Goal: Task Accomplishment & Management: Manage account settings

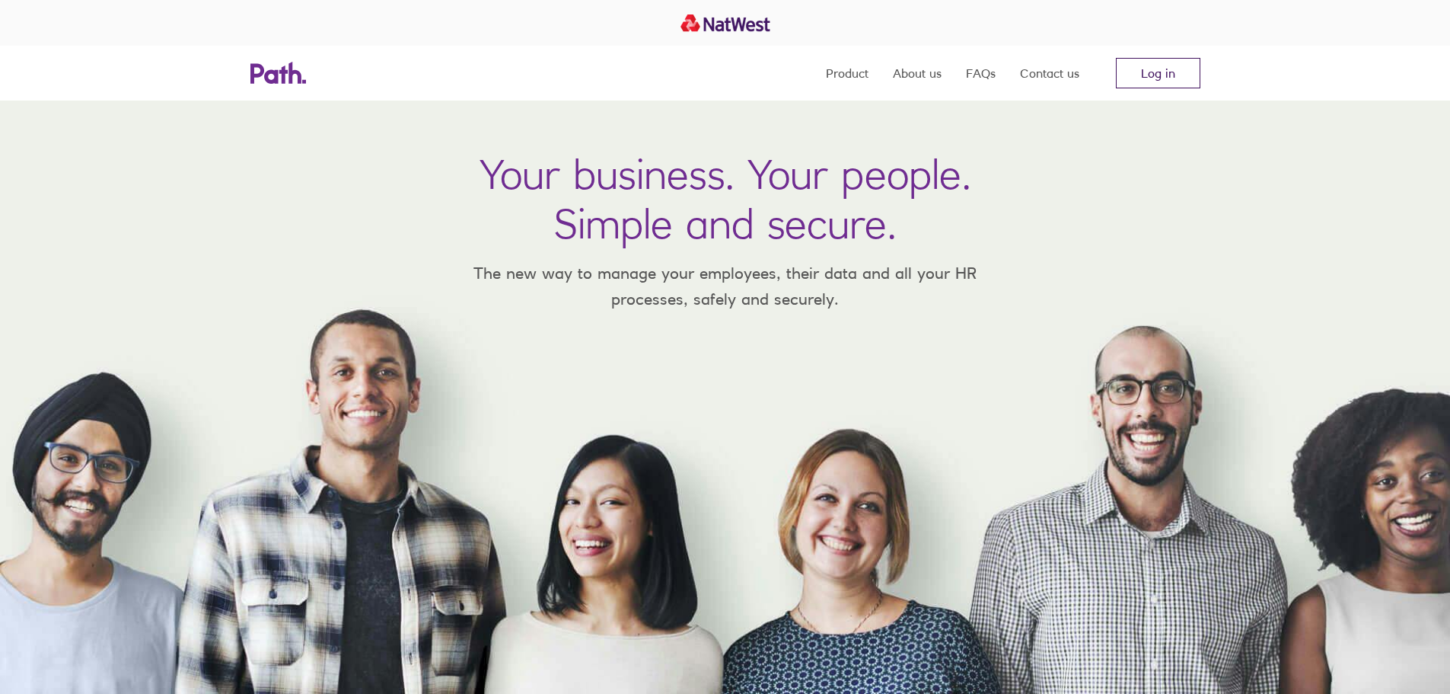
click at [1143, 60] on link "Log in" at bounding box center [1158, 73] width 85 height 30
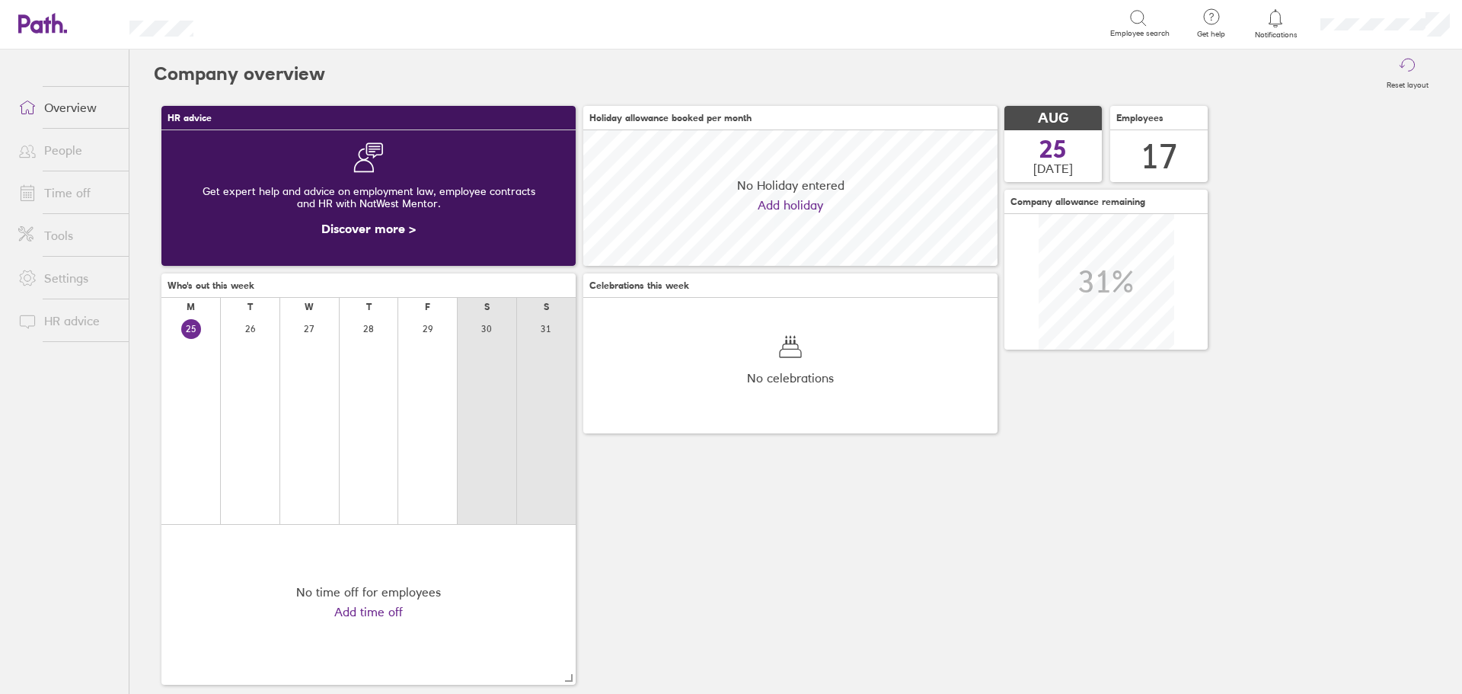
scroll to position [136, 414]
click at [49, 187] on link "Time off" at bounding box center [67, 192] width 123 height 30
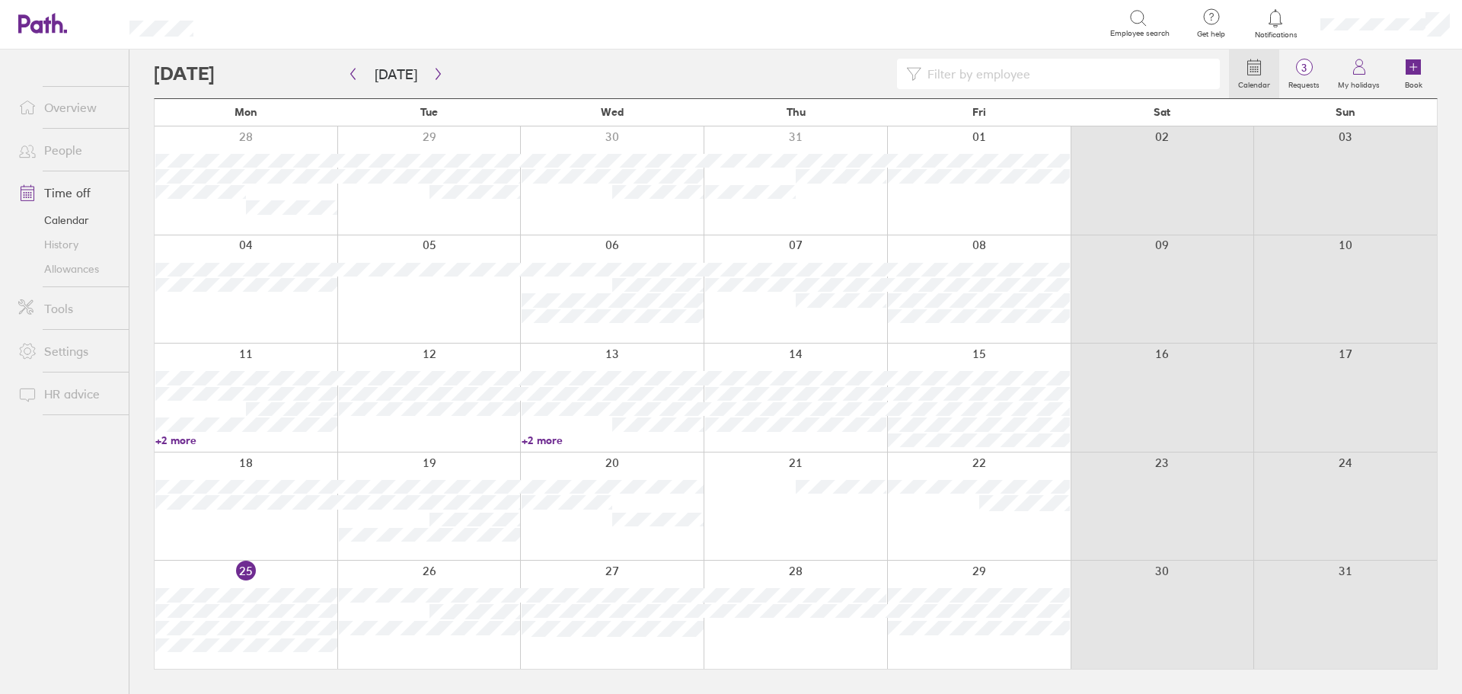
click at [97, 266] on link "Allowances" at bounding box center [67, 269] width 123 height 24
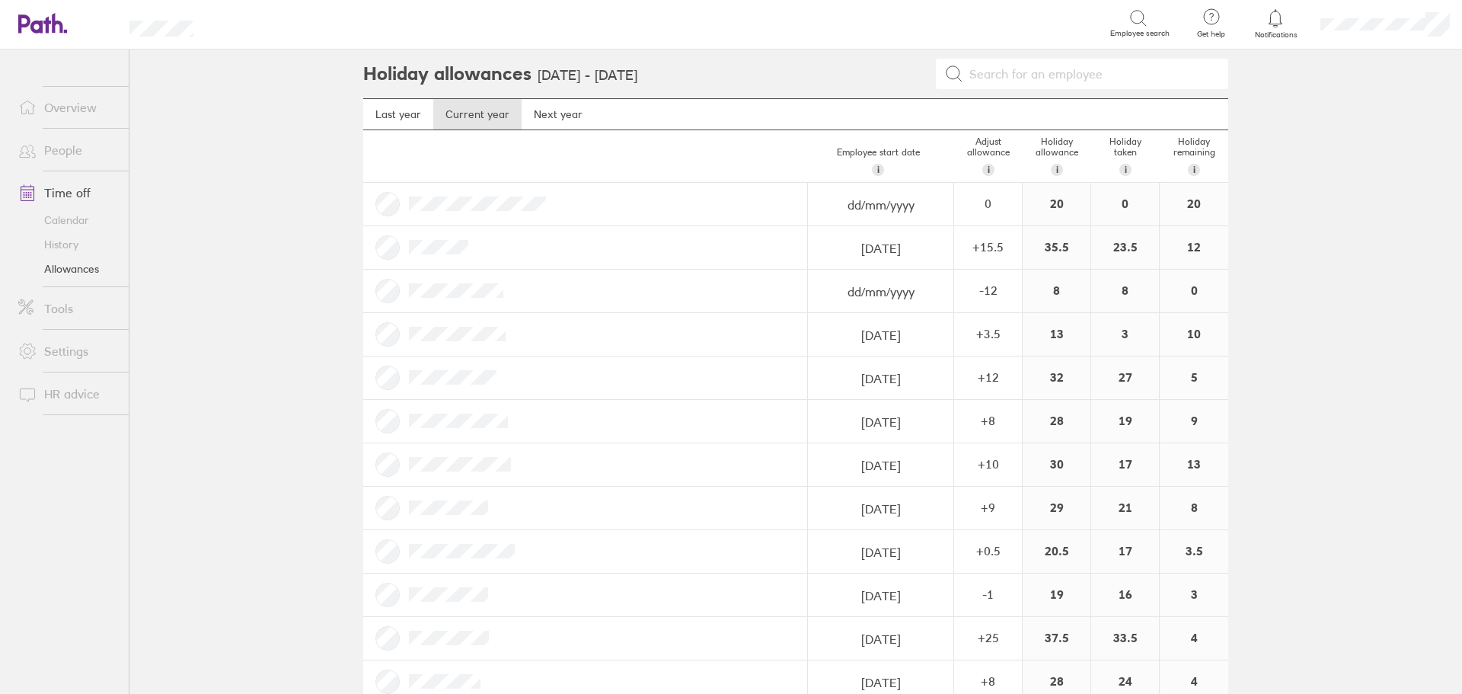
click at [73, 349] on link "Settings" at bounding box center [67, 351] width 123 height 30
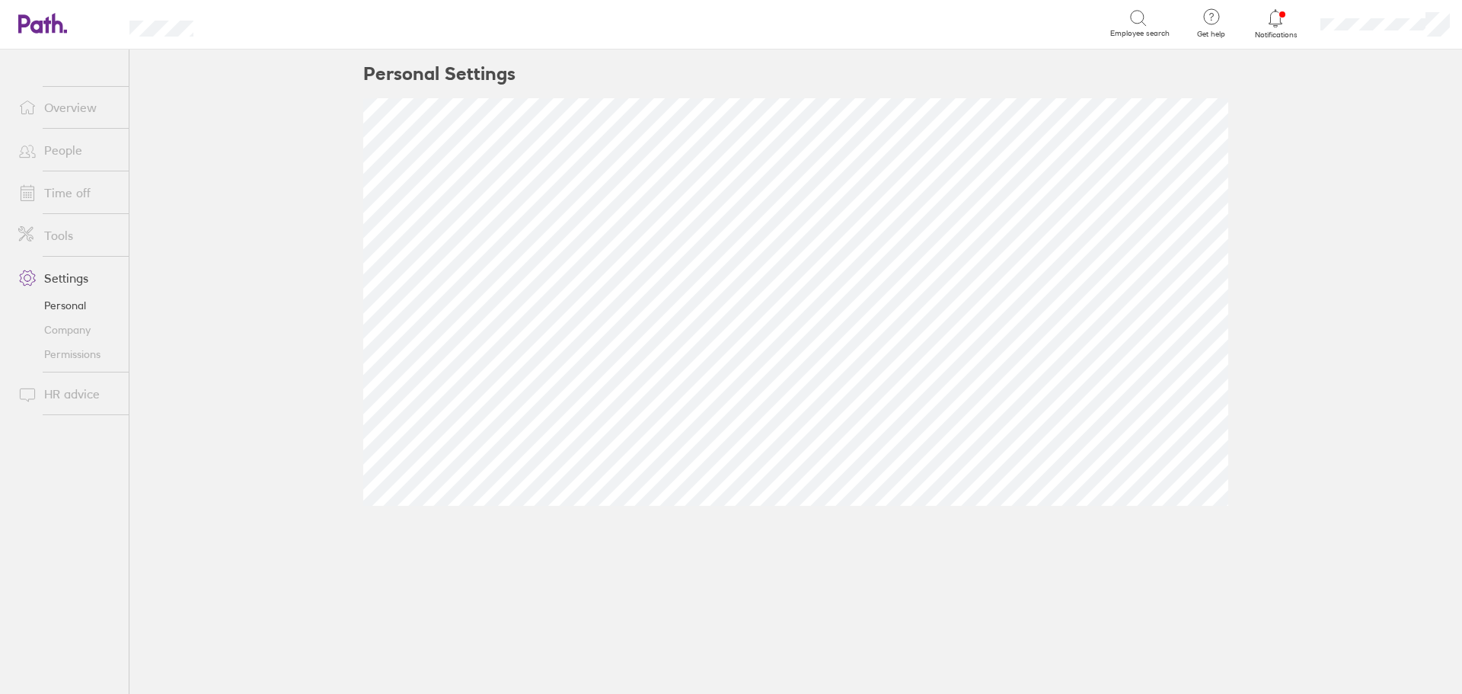
click at [80, 108] on link "Overview" at bounding box center [67, 107] width 123 height 30
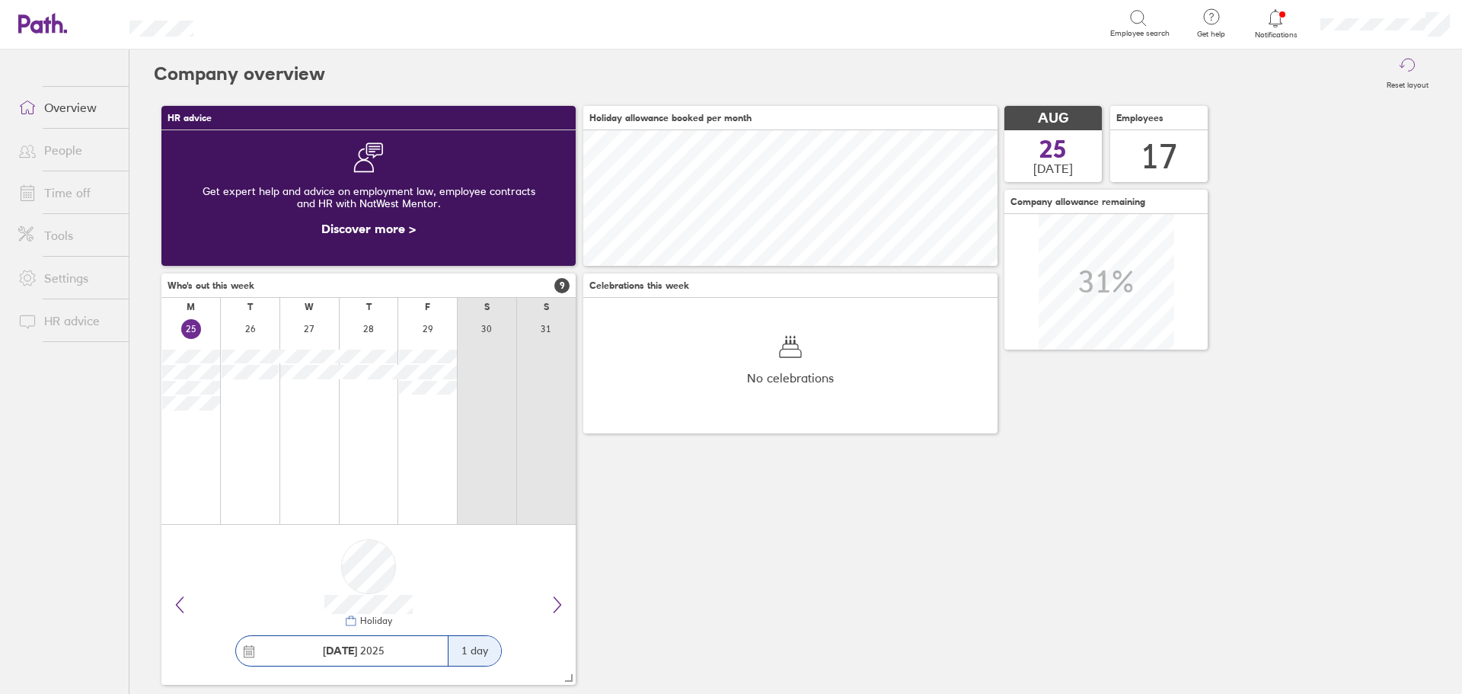
scroll to position [136, 414]
click at [1275, 26] on icon at bounding box center [1275, 18] width 18 height 18
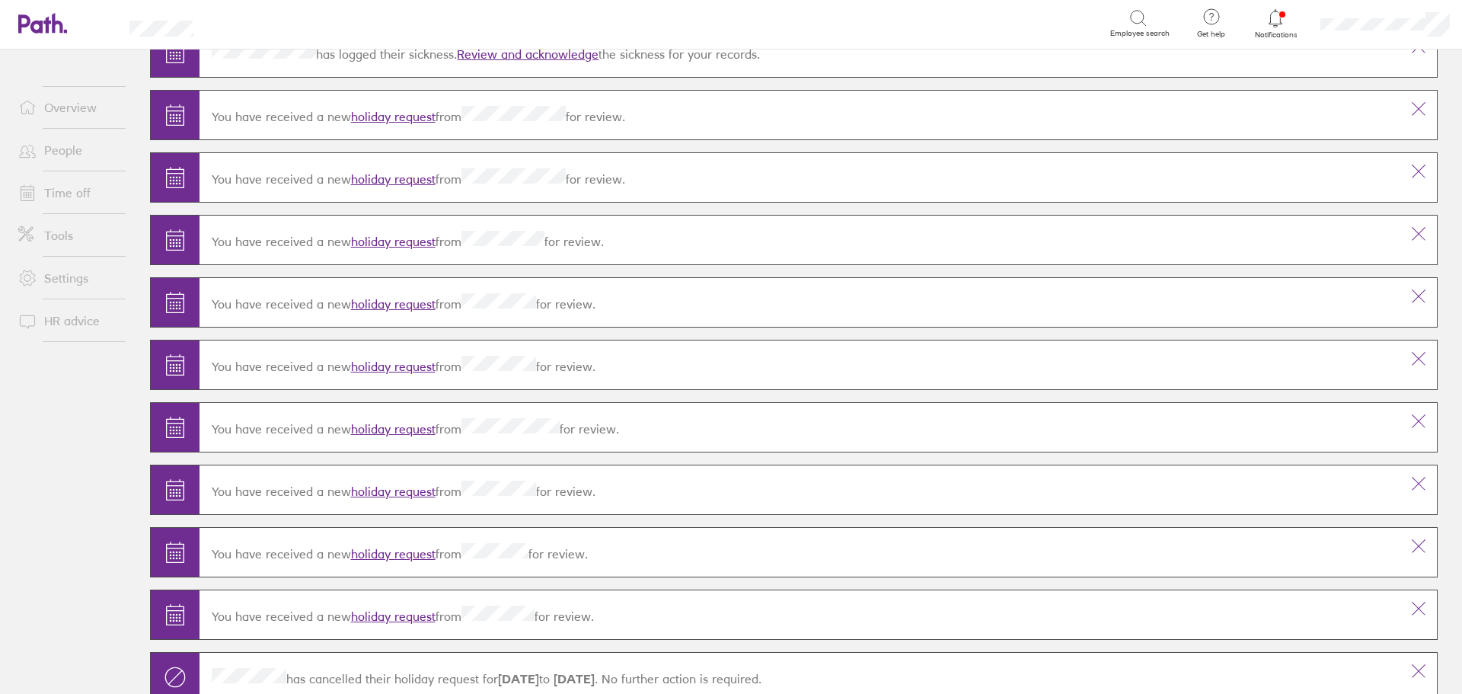
scroll to position [152, 0]
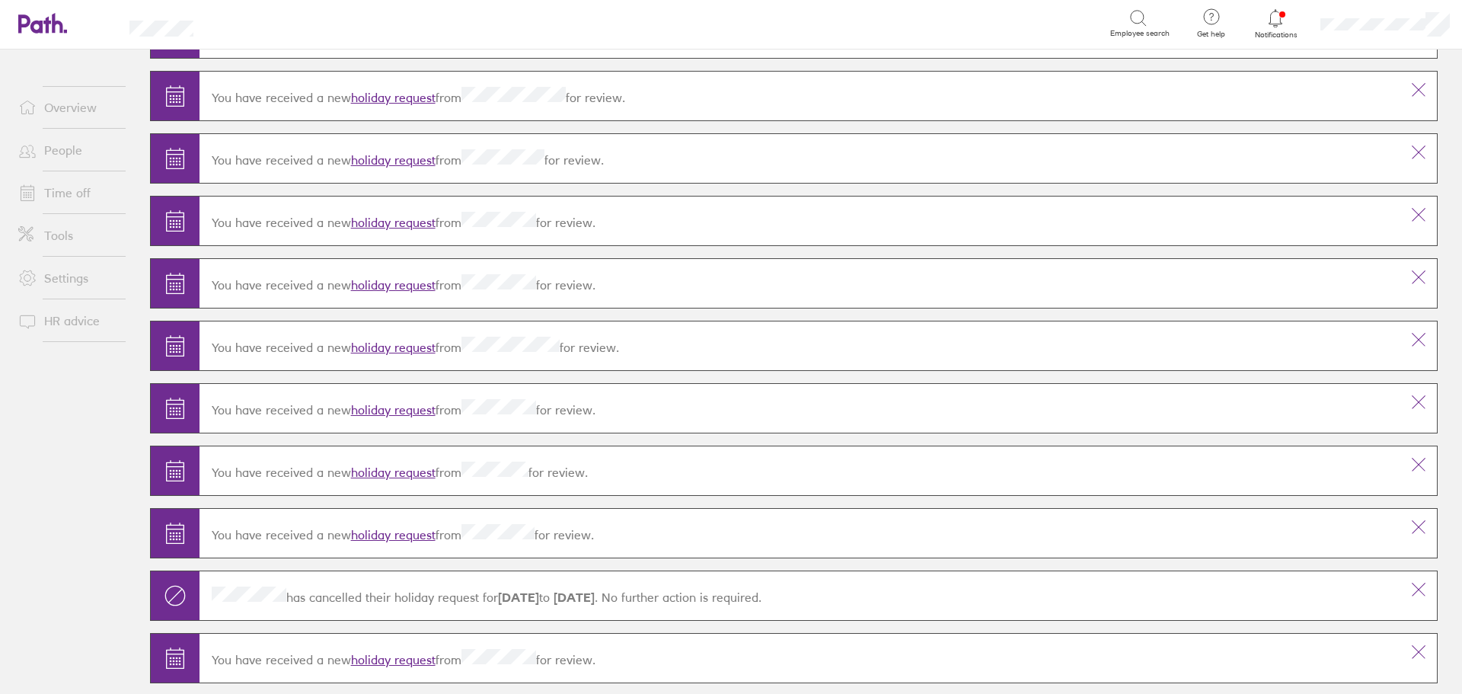
click at [387, 539] on link "holiday request" at bounding box center [393, 534] width 85 height 15
